Goal: Task Accomplishment & Management: Manage account settings

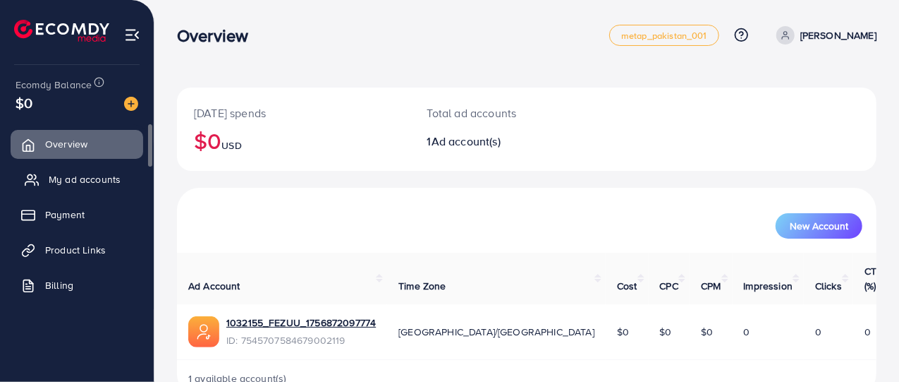
click at [71, 178] on span "My ad accounts" at bounding box center [85, 179] width 72 height 14
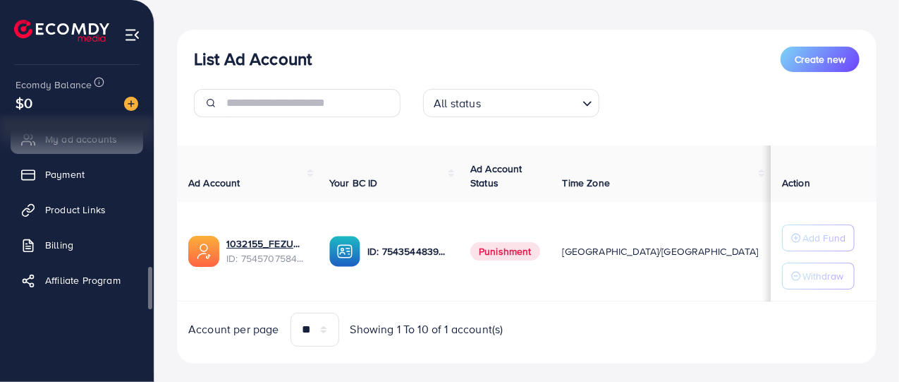
scroll to position [141, 0]
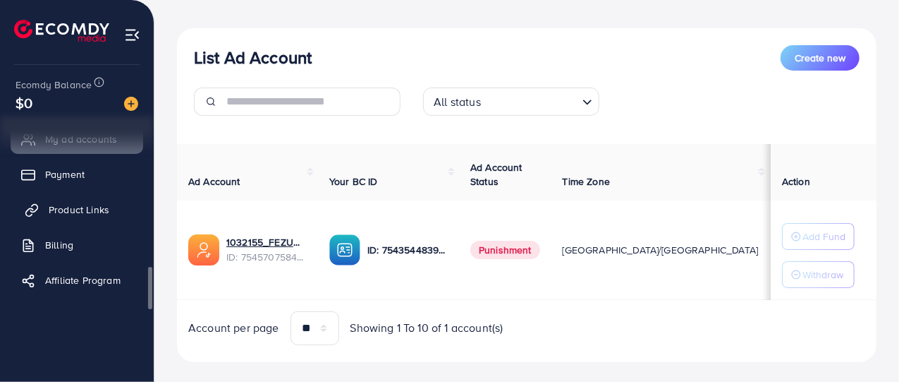
click at [84, 205] on span "Product Links" at bounding box center [79, 209] width 61 height 14
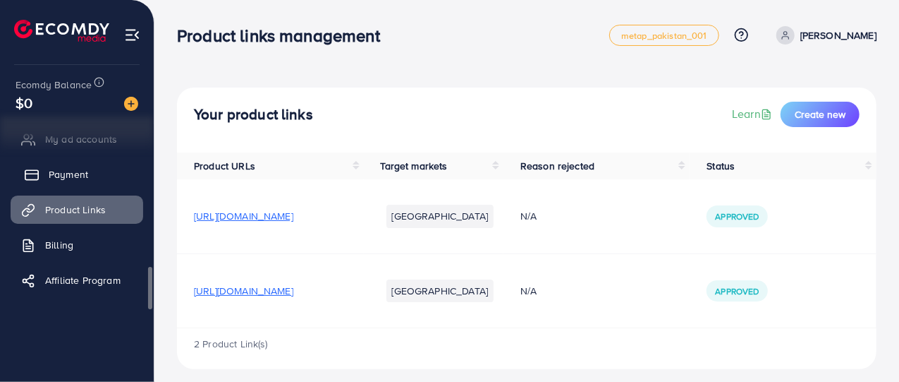
click at [83, 171] on span "Payment" at bounding box center [68, 174] width 39 height 14
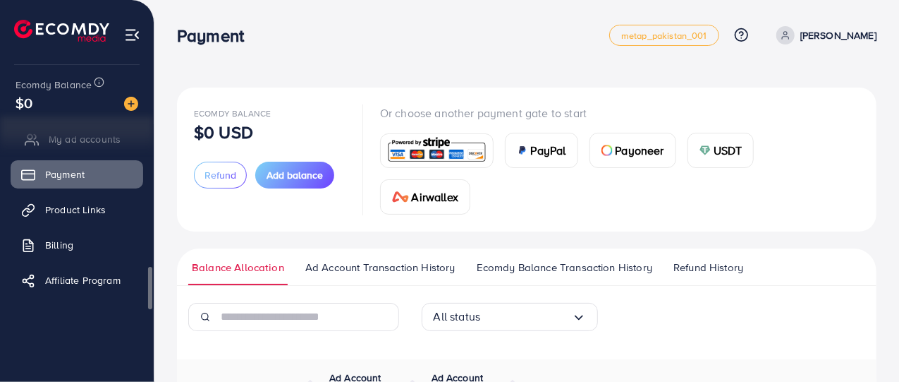
click at [83, 142] on span "My ad accounts" at bounding box center [85, 139] width 72 height 14
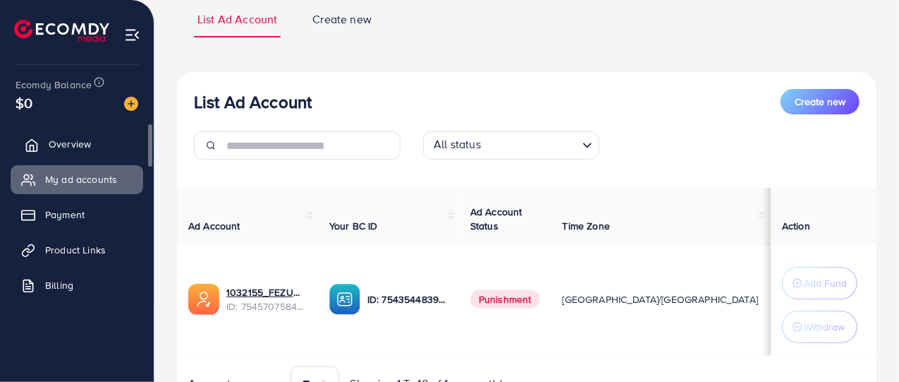
click at [74, 138] on span "Overview" at bounding box center [70, 144] width 42 height 14
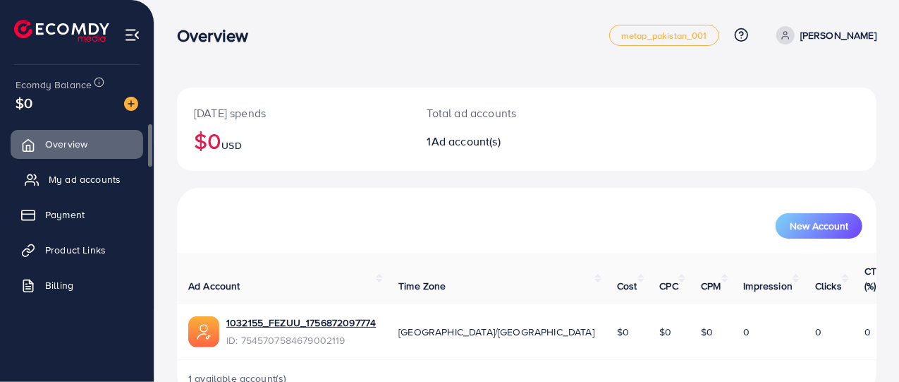
click at [80, 185] on span "My ad accounts" at bounding box center [85, 179] width 72 height 14
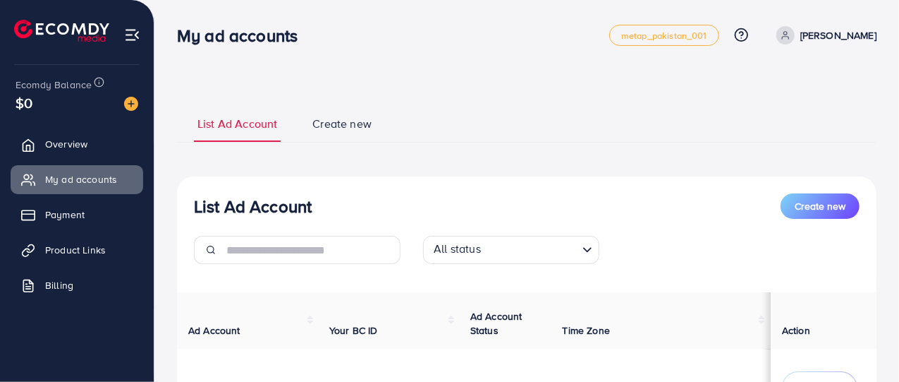
click at [497, 118] on ul "List Ad Account Create new" at bounding box center [527, 123] width 700 height 38
click at [499, 116] on ul "List Ad Account Create new" at bounding box center [527, 123] width 700 height 38
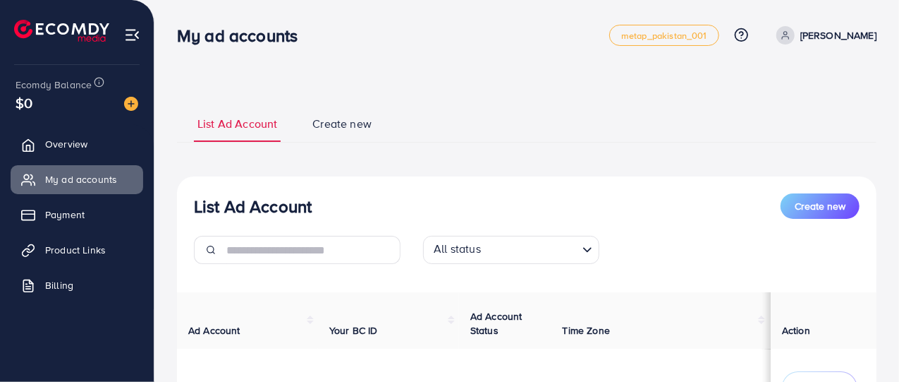
click at [499, 116] on ul "List Ad Account Create new" at bounding box center [527, 123] width 700 height 38
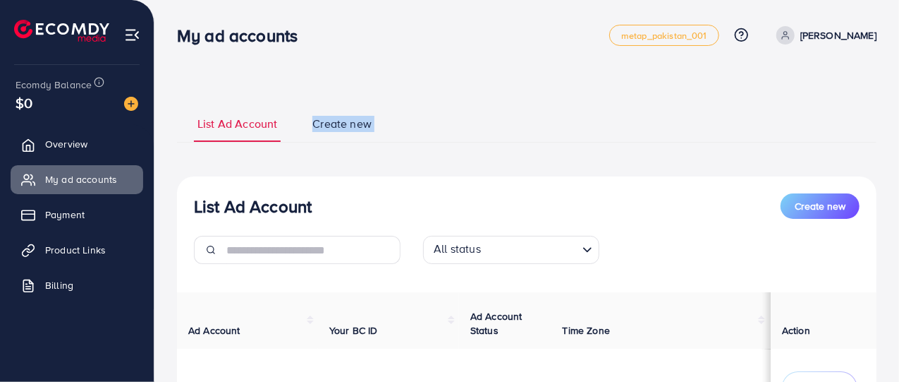
click at [499, 116] on ul "List Ad Account Create new" at bounding box center [527, 123] width 700 height 38
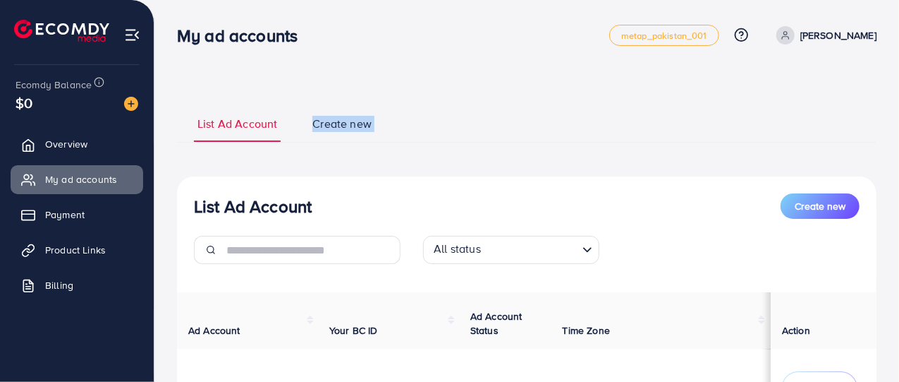
click at [499, 116] on ul "List Ad Account Create new" at bounding box center [527, 123] width 700 height 38
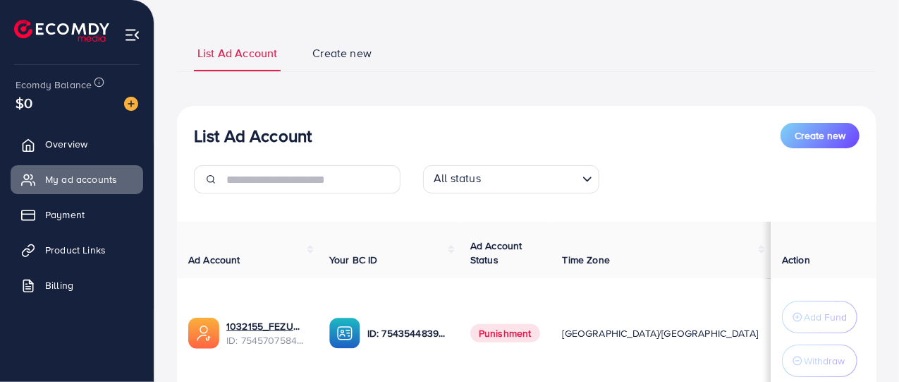
scroll to position [69, 0]
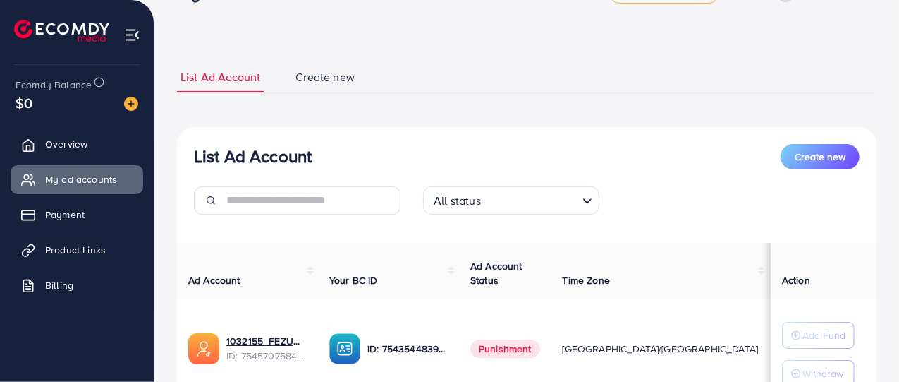
scroll to position [43, 0]
